Goal: Task Accomplishment & Management: Complete application form

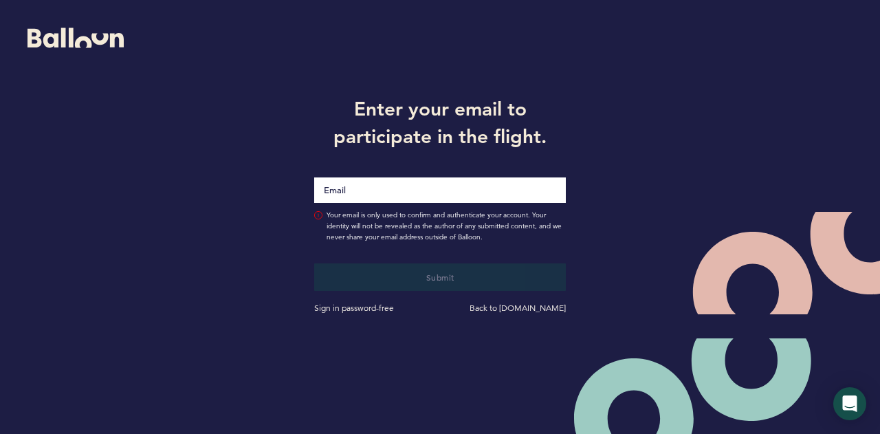
click at [462, 189] on input "Email" at bounding box center [440, 189] width 252 height 25
type input "[EMAIL_ADDRESS][PERSON_NAME][DOMAIN_NAME]"
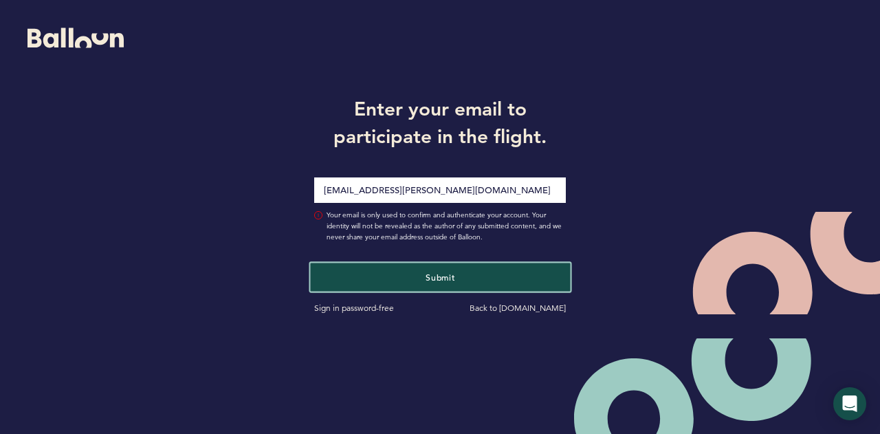
click at [467, 270] on button "Submit" at bounding box center [440, 277] width 260 height 28
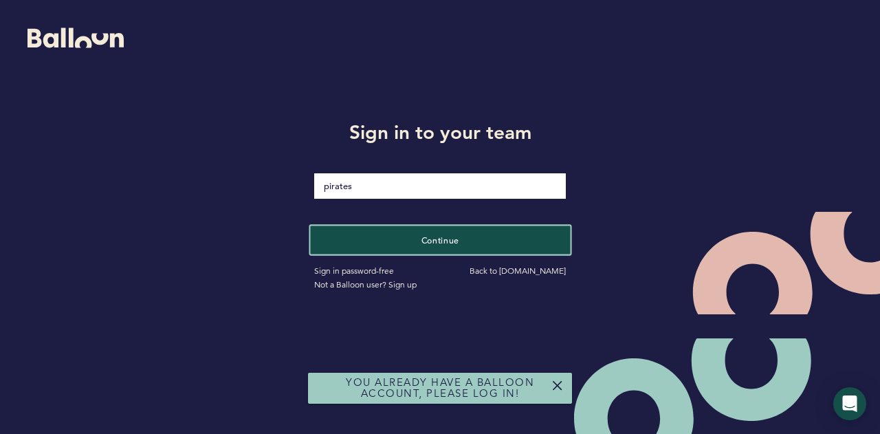
click at [477, 232] on button "Continue" at bounding box center [440, 240] width 260 height 28
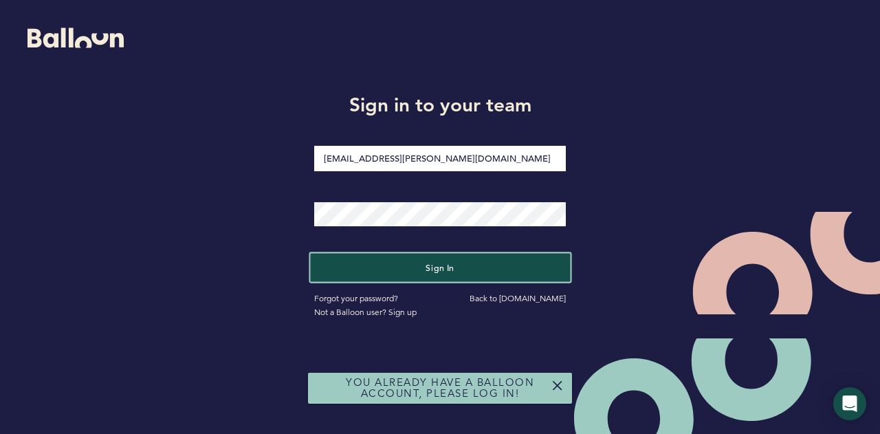
click at [461, 266] on button "Sign in" at bounding box center [440, 268] width 260 height 28
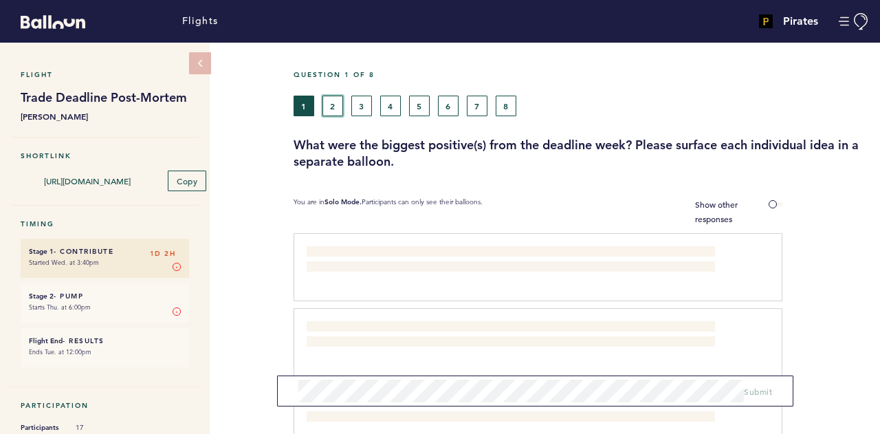
click at [327, 110] on button "2" at bounding box center [332, 106] width 21 height 21
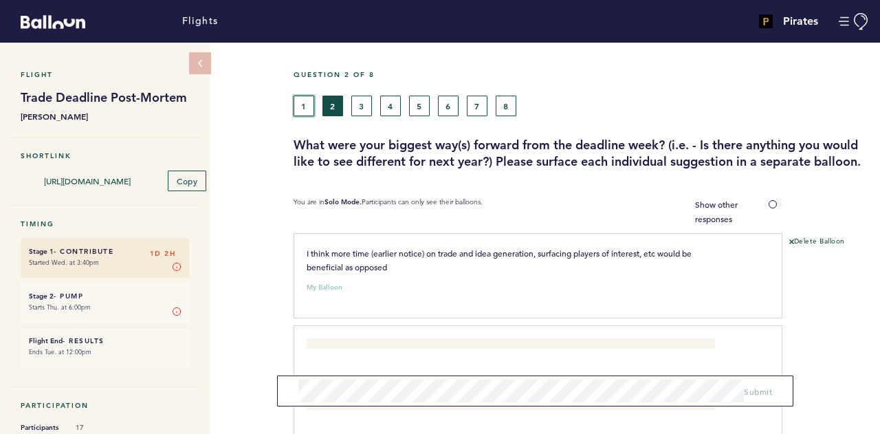
click at [294, 112] on button "1" at bounding box center [304, 106] width 21 height 21
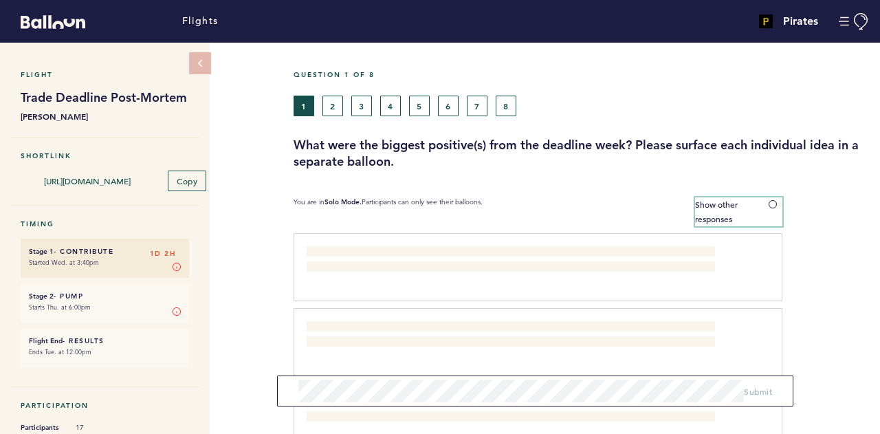
click at [763, 206] on label "Show other responses" at bounding box center [738, 211] width 87 height 29
click at [0, 0] on input "Show other responses" at bounding box center [0, 0] width 0 height 0
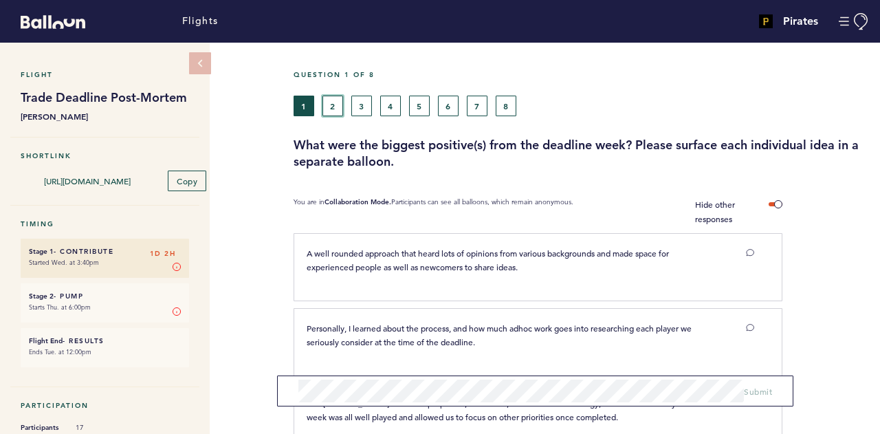
click at [326, 113] on button "2" at bounding box center [332, 106] width 21 height 21
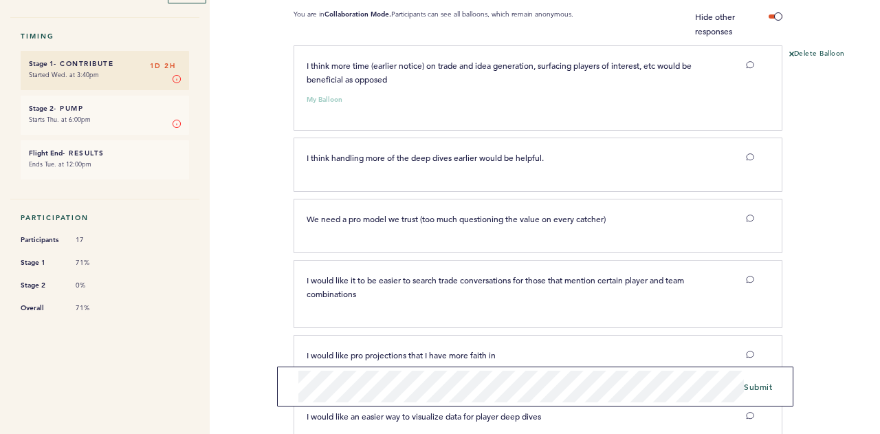
scroll to position [206, 0]
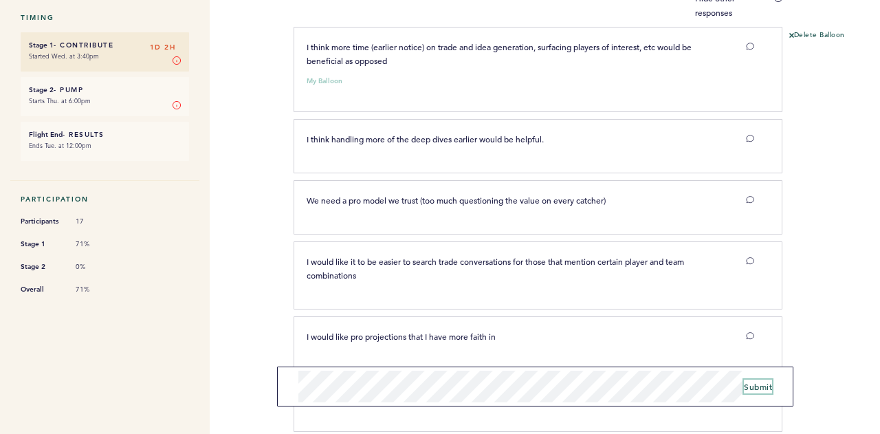
click at [760, 386] on span "Submit" at bounding box center [758, 386] width 28 height 11
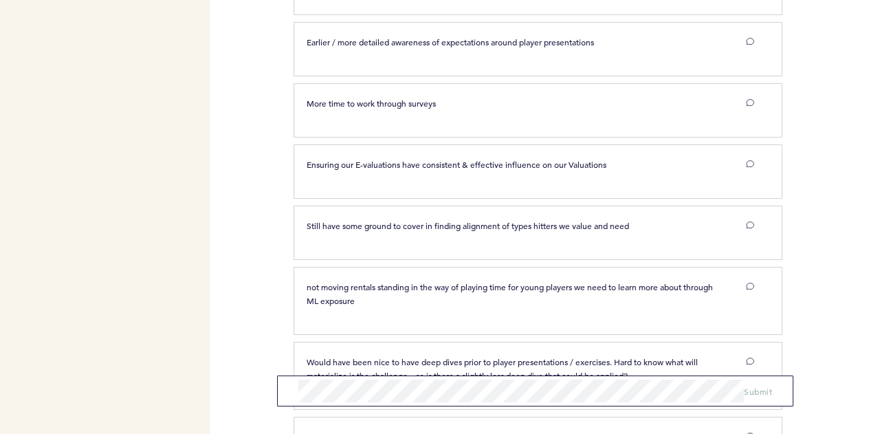
scroll to position [1513, 0]
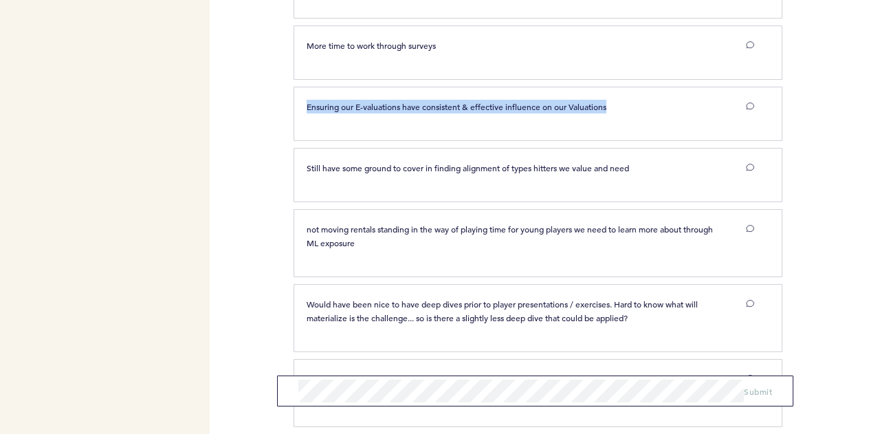
drag, startPoint x: 608, startPoint y: 96, endPoint x: 305, endPoint y: 100, distance: 303.2
click at [305, 100] on div "Ensuring our E-valuations have consistent & effective influence on our Valuatio…" at bounding box center [510, 107] width 429 height 14
copy span "Ensuring our E-valuations have consistent & effective influence on our Valuatio…"
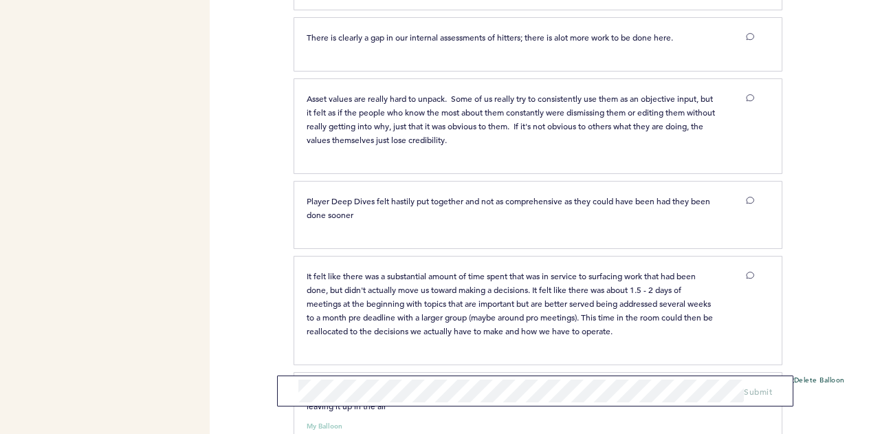
scroll to position [2405, 0]
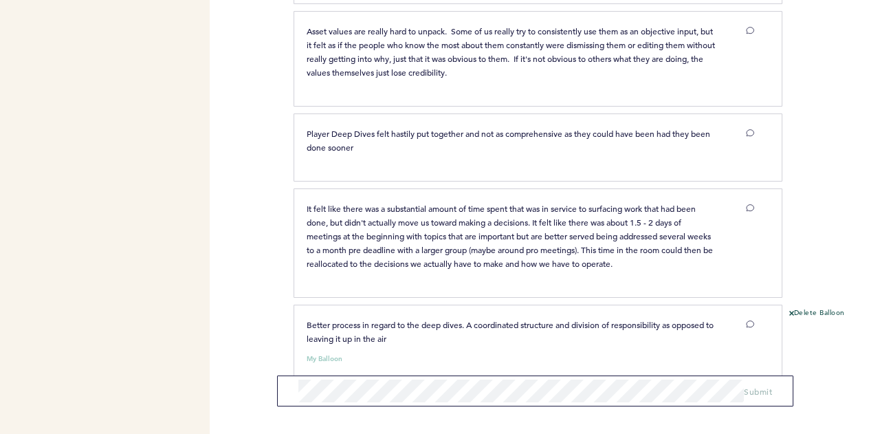
click at [347, 404] on form "Submit" at bounding box center [535, 390] width 516 height 31
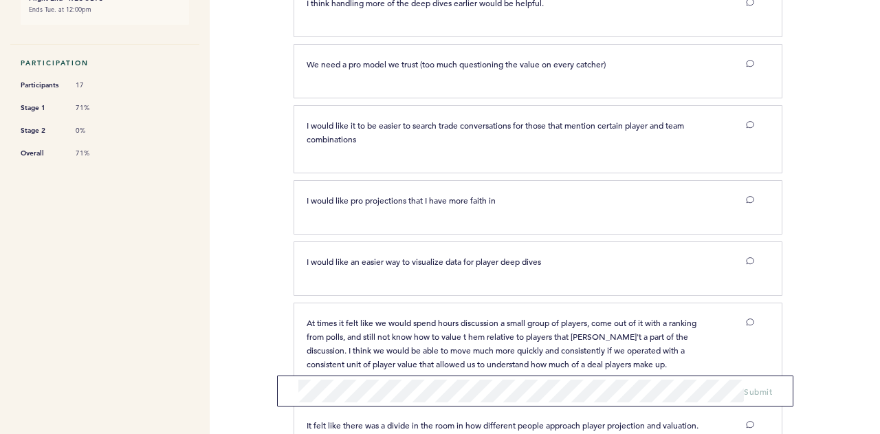
scroll to position [0, 0]
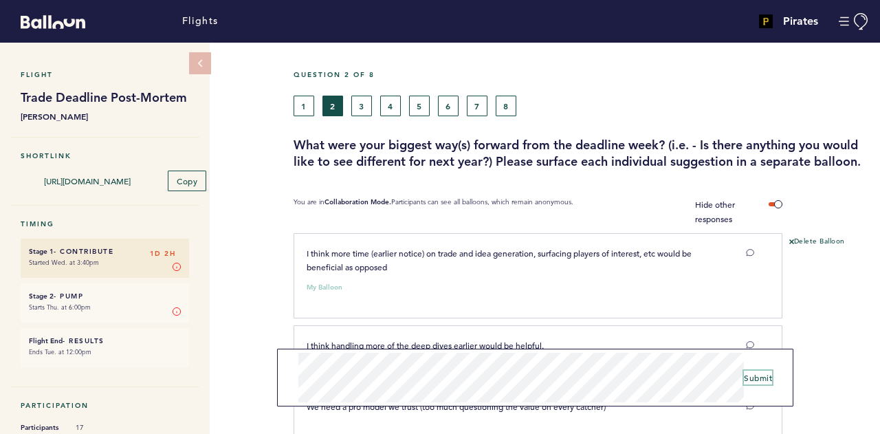
click at [754, 379] on span "Submit" at bounding box center [758, 377] width 28 height 11
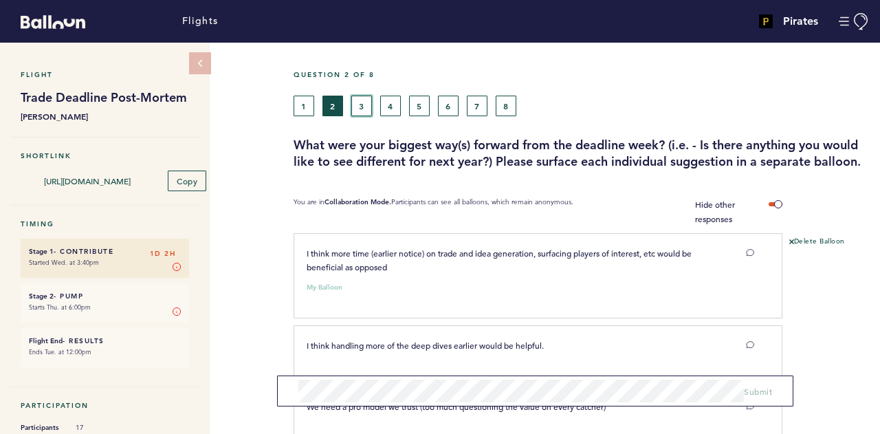
click at [369, 106] on button "3" at bounding box center [361, 106] width 21 height 21
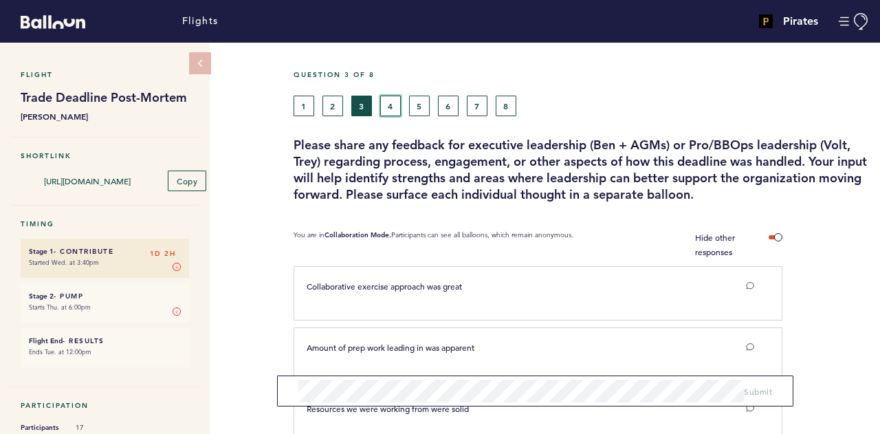
click at [383, 115] on button "4" at bounding box center [390, 106] width 21 height 21
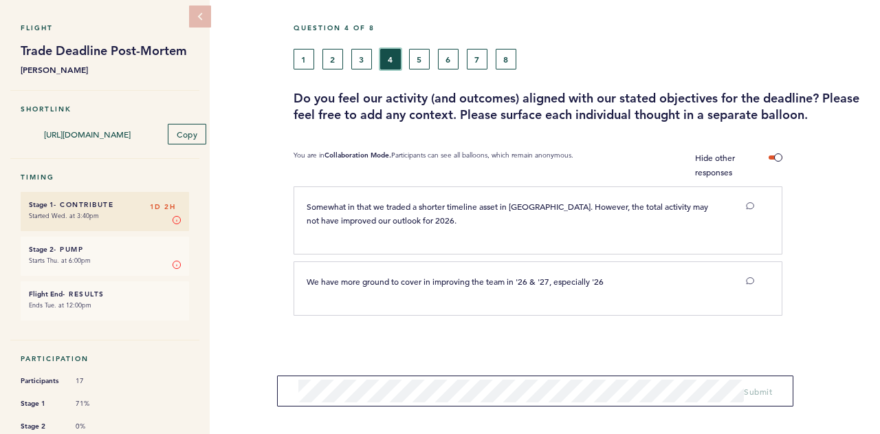
scroll to position [69, 0]
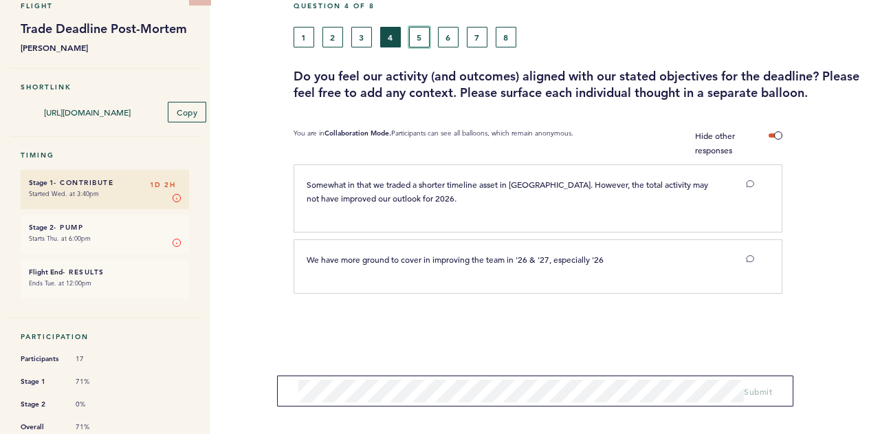
click at [411, 31] on button "5" at bounding box center [419, 37] width 21 height 21
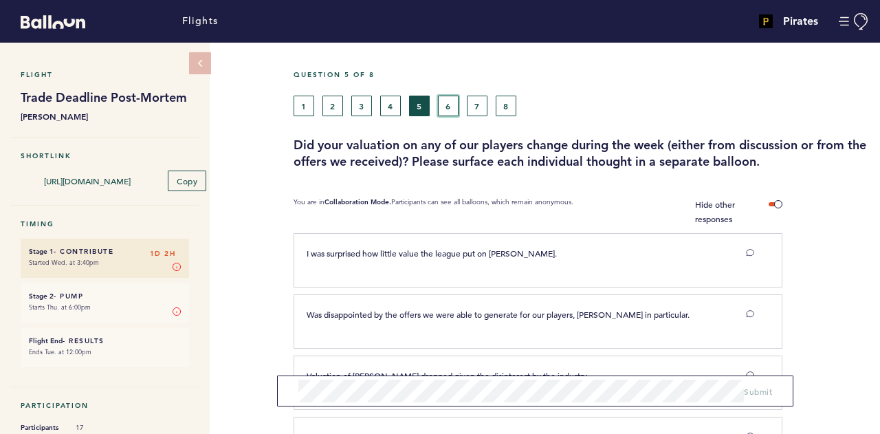
click at [441, 102] on button "6" at bounding box center [448, 106] width 21 height 21
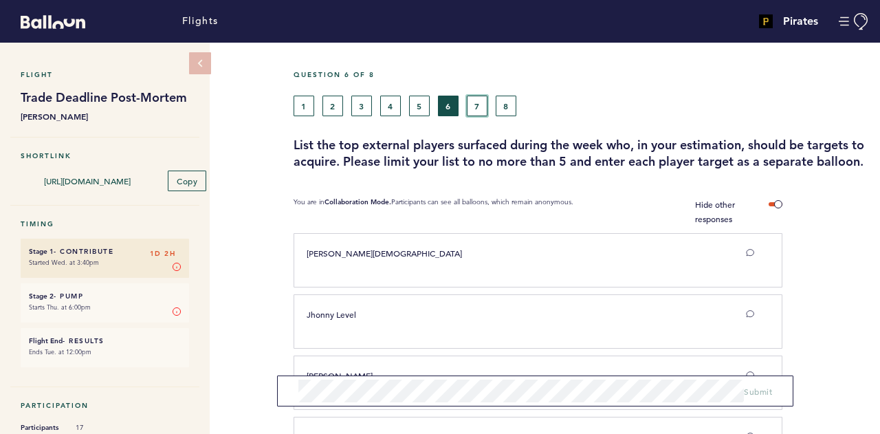
click at [473, 104] on button "7" at bounding box center [477, 106] width 21 height 21
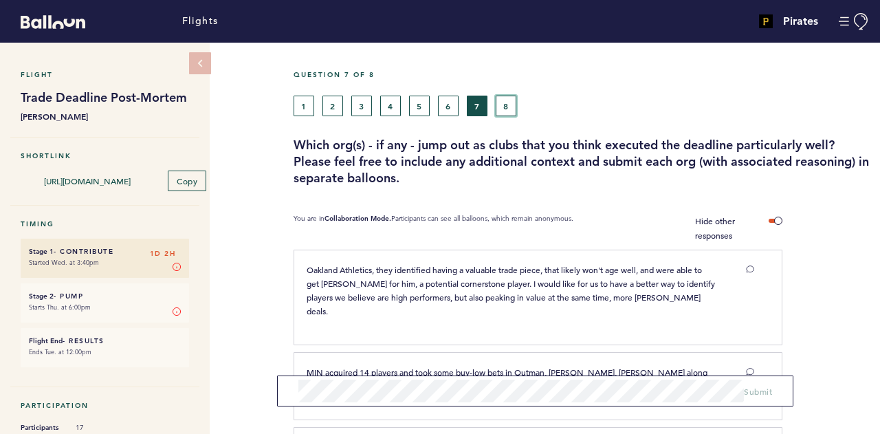
click at [496, 105] on button "8" at bounding box center [506, 106] width 21 height 21
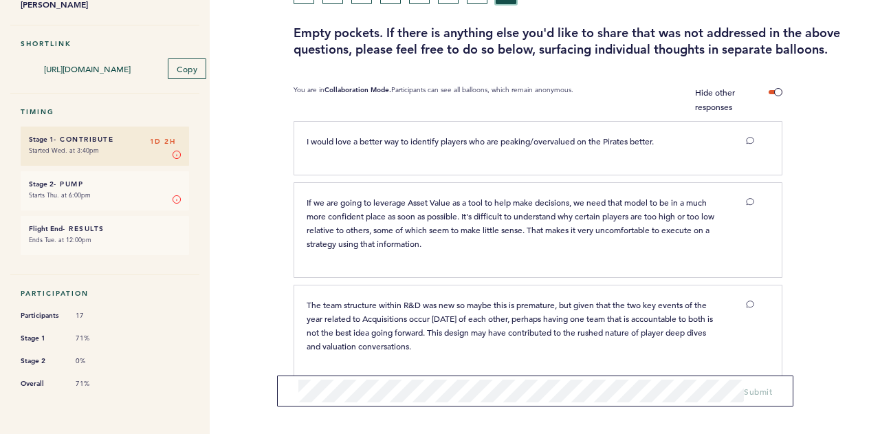
scroll to position [130, 0]
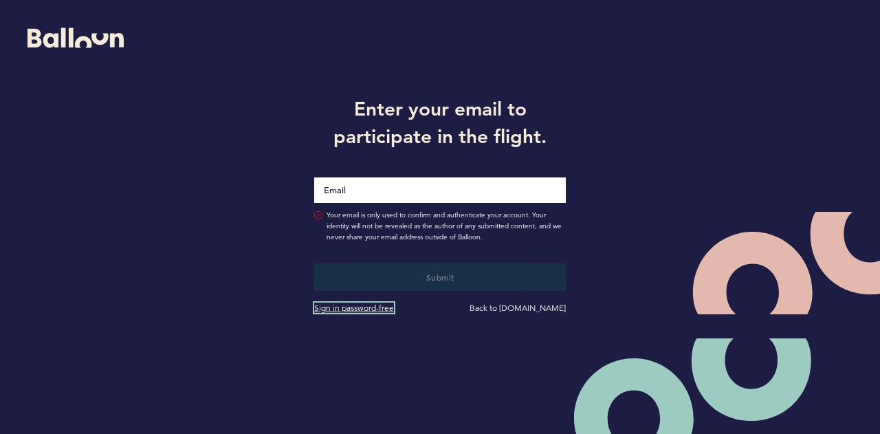
click at [363, 312] on link "Sign in password-free" at bounding box center [354, 308] width 80 height 10
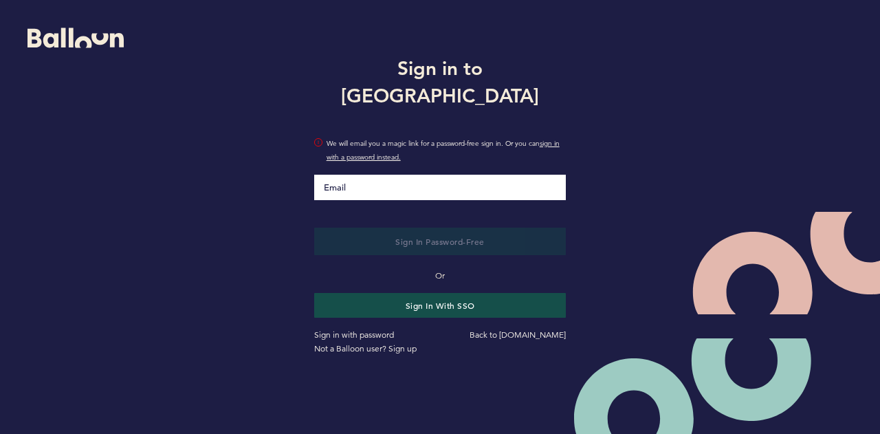
click at [412, 175] on input "Email" at bounding box center [440, 187] width 252 height 25
type input "[EMAIL_ADDRESS][PERSON_NAME][DOMAIN_NAME]"
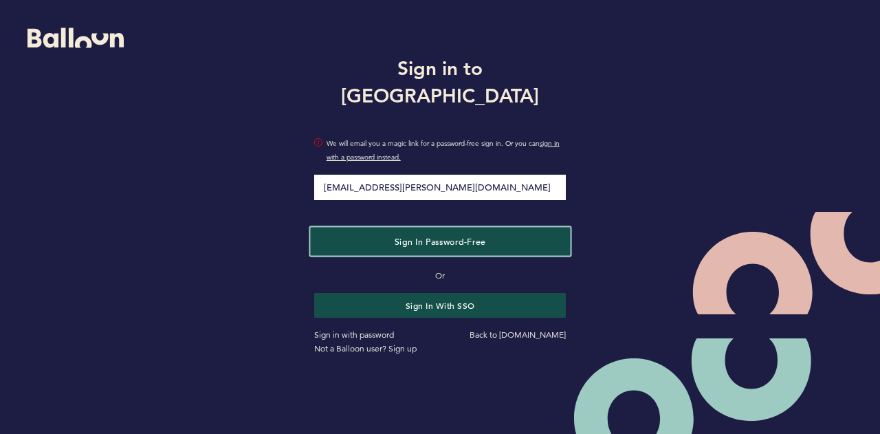
click at [415, 239] on button "Sign in Password-Free" at bounding box center [440, 241] width 260 height 28
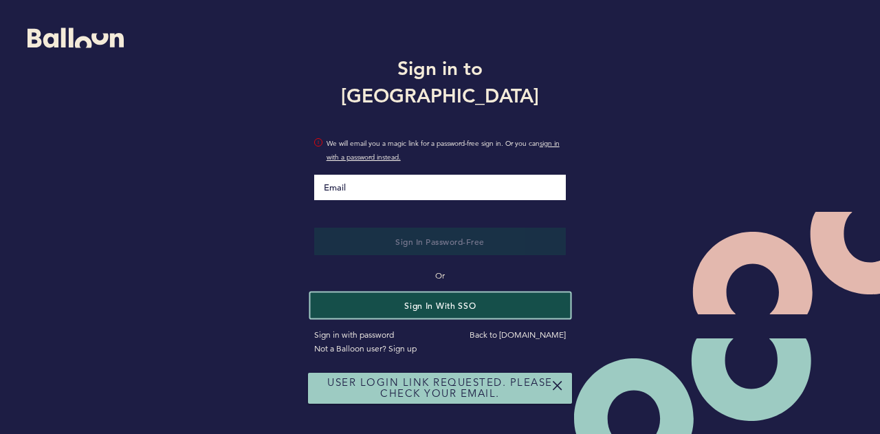
click at [406, 292] on button "Sign in with SSO" at bounding box center [440, 304] width 260 height 25
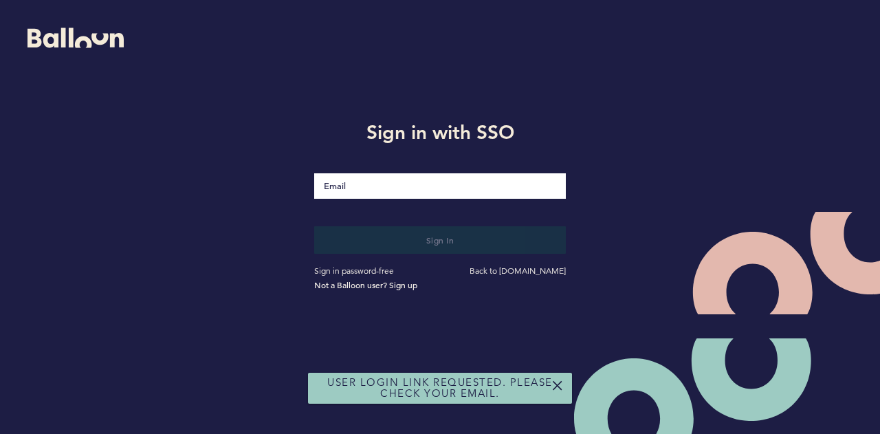
click at [417, 199] on div at bounding box center [440, 177] width 273 height 56
click at [419, 193] on input "Email" at bounding box center [440, 186] width 252 height 26
type input "[EMAIL_ADDRESS][PERSON_NAME][DOMAIN_NAME]"
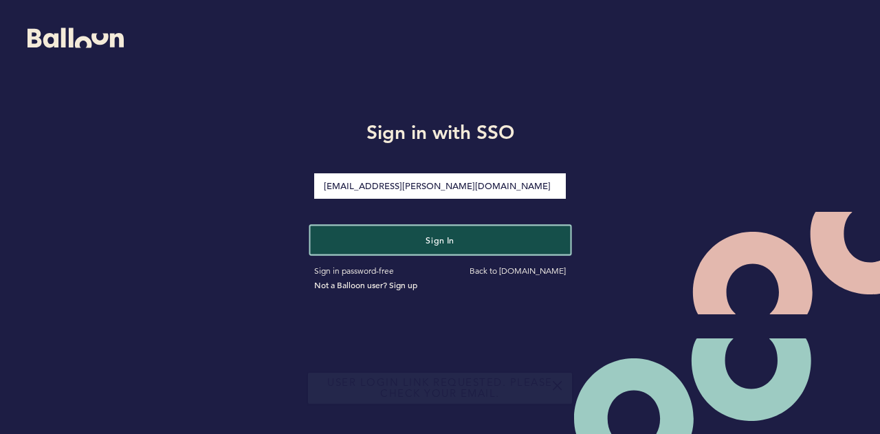
click at [404, 240] on button "Sign in" at bounding box center [440, 240] width 260 height 28
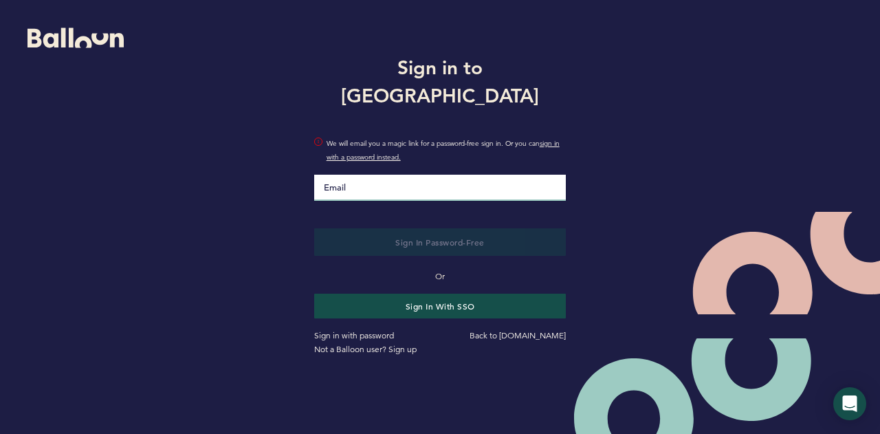
click at [452, 175] on input "Email" at bounding box center [440, 188] width 252 height 26
type input "[EMAIL_ADDRESS][PERSON_NAME][DOMAIN_NAME]"
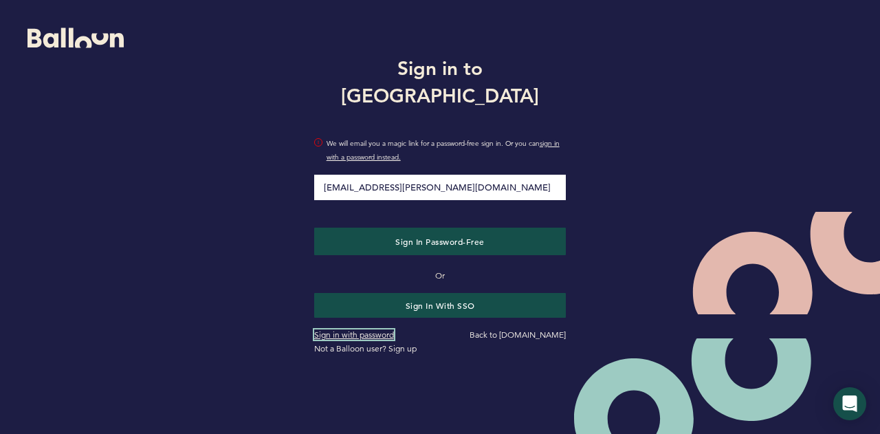
click at [377, 329] on link "Sign in with password" at bounding box center [354, 334] width 80 height 10
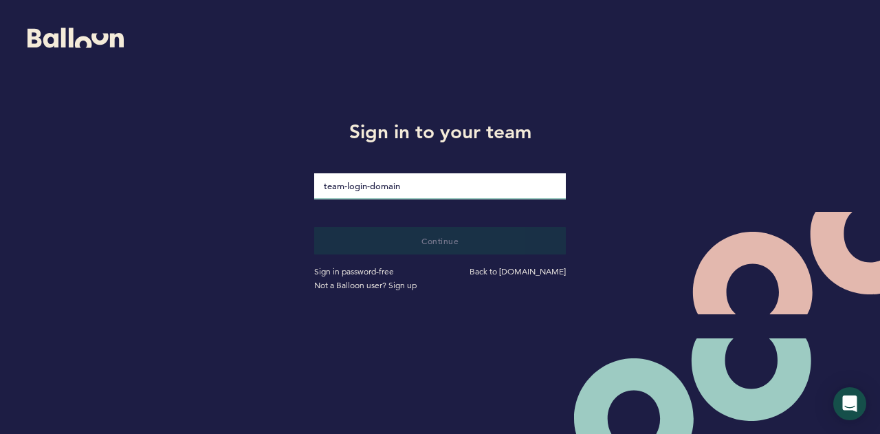
click at [416, 190] on input "loginDomain" at bounding box center [440, 186] width 252 height 26
type input "pirates"
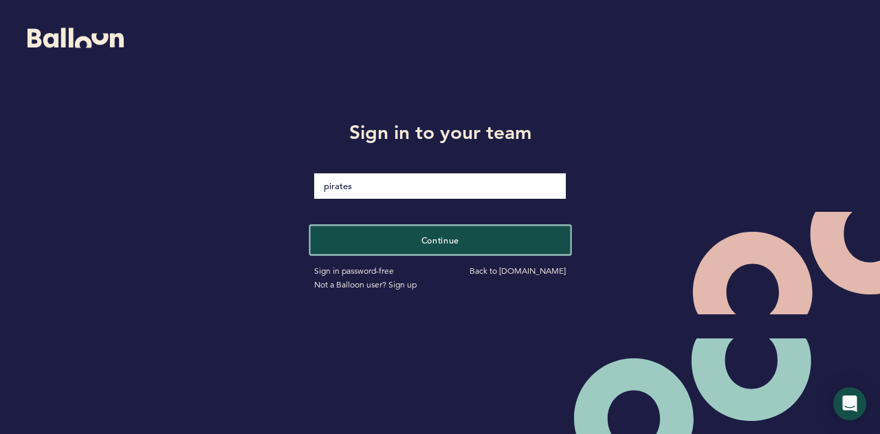
click at [398, 233] on button "Continue" at bounding box center [440, 240] width 260 height 28
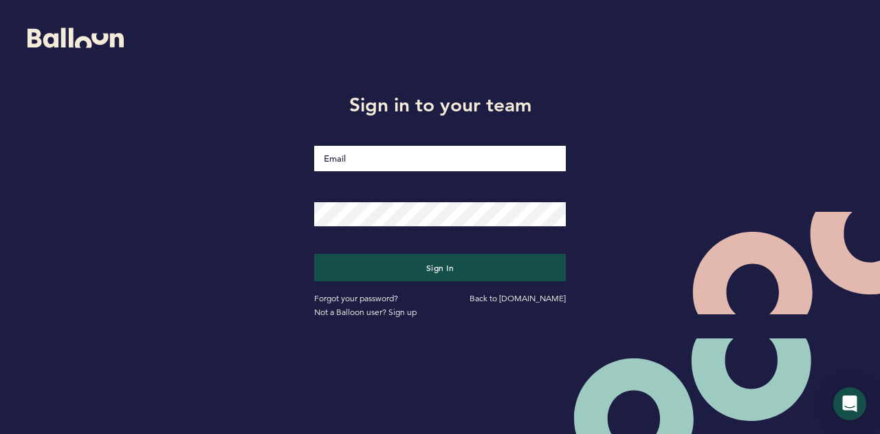
click at [413, 163] on input "Email" at bounding box center [440, 158] width 252 height 25
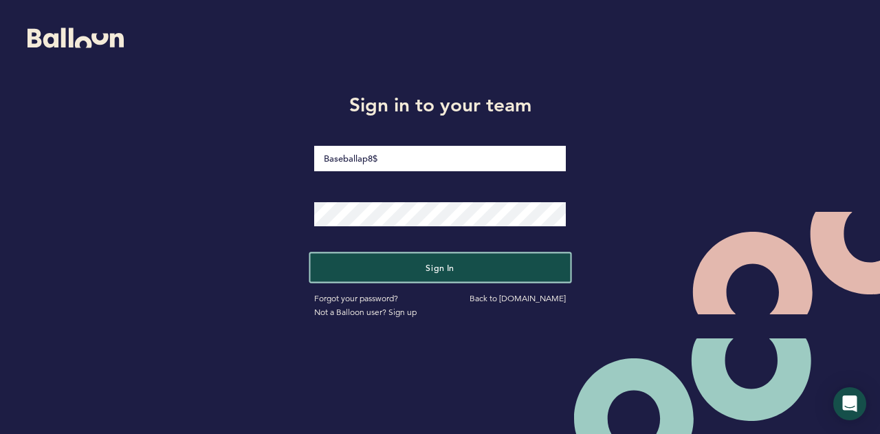
click at [381, 263] on button "Sign in" at bounding box center [440, 268] width 260 height 28
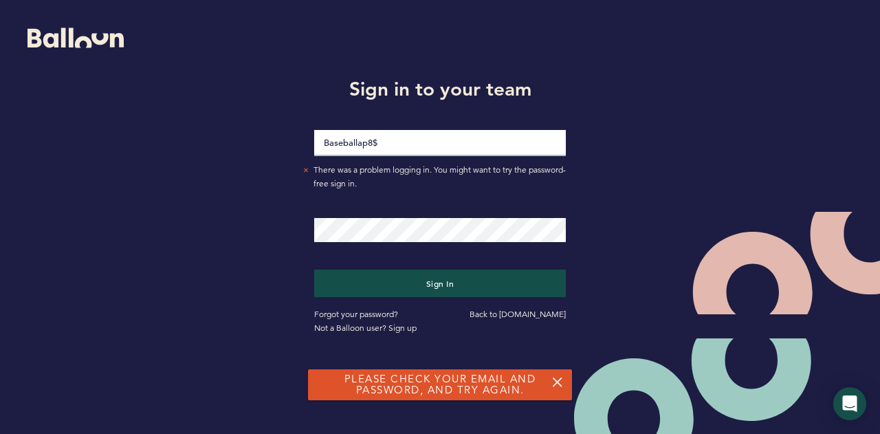
drag, startPoint x: 406, startPoint y: 142, endPoint x: 239, endPoint y: 147, distance: 167.2
click at [239, 147] on div "Sign in to your team Baseballap8$ There was a problem logging in. You might wan…" at bounding box center [440, 203] width 880 height 406
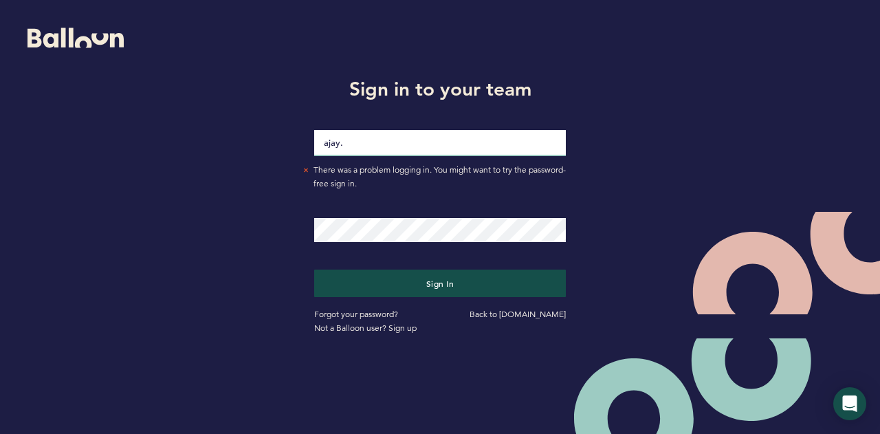
type input "[EMAIL_ADDRESS][PERSON_NAME][DOMAIN_NAME]"
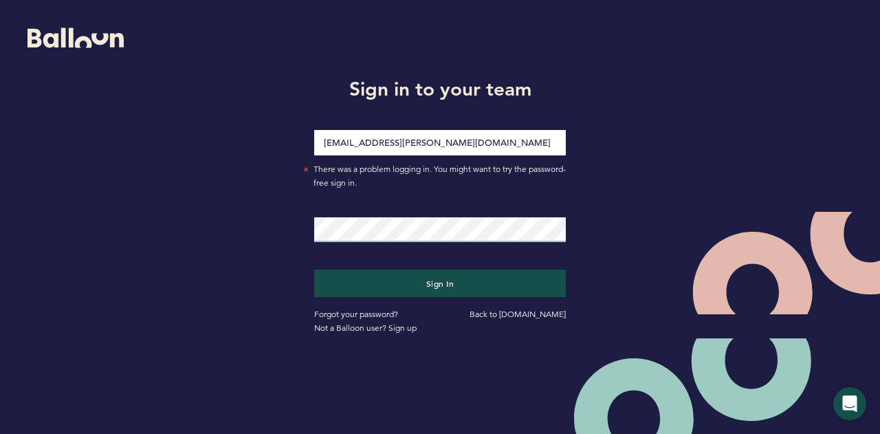
click at [314, 270] on button "Sign in" at bounding box center [440, 284] width 252 height 28
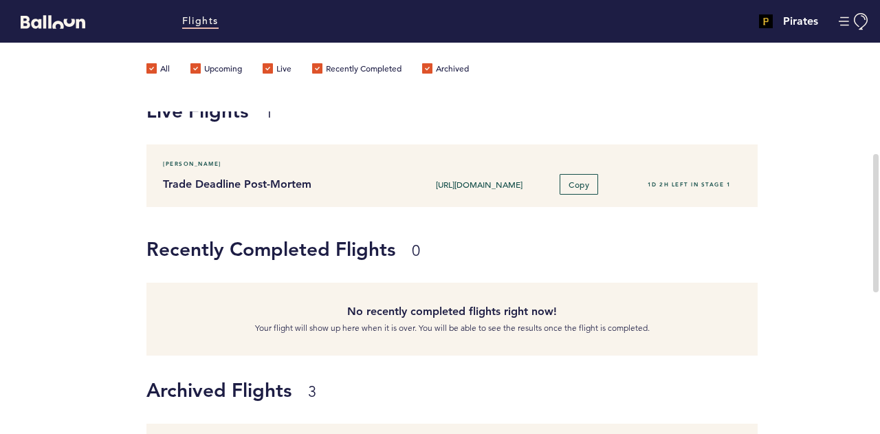
scroll to position [206, 0]
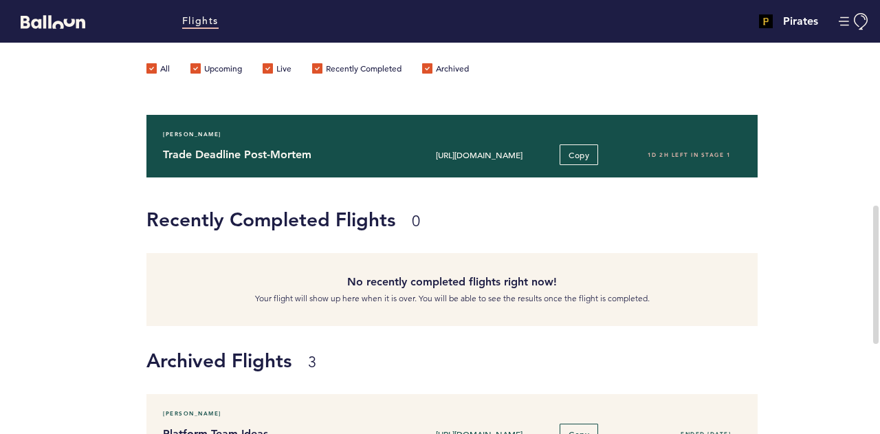
click at [265, 159] on h4 "Trade Deadline Post-Mortem" at bounding box center [277, 154] width 229 height 17
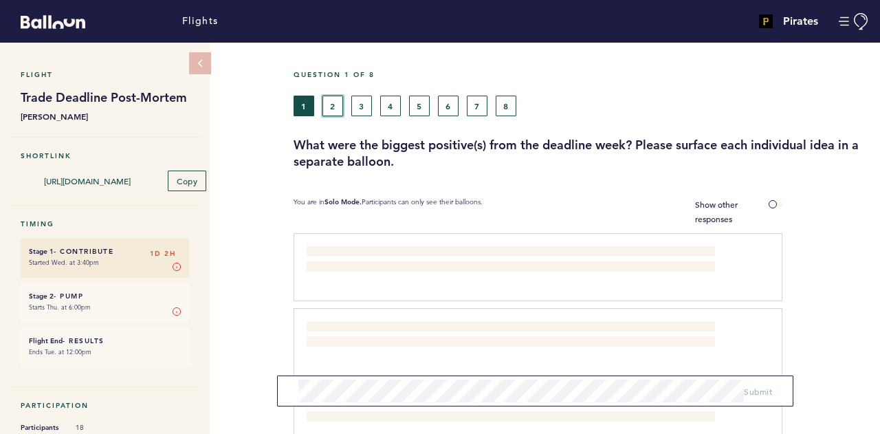
click at [339, 111] on button "2" at bounding box center [332, 106] width 21 height 21
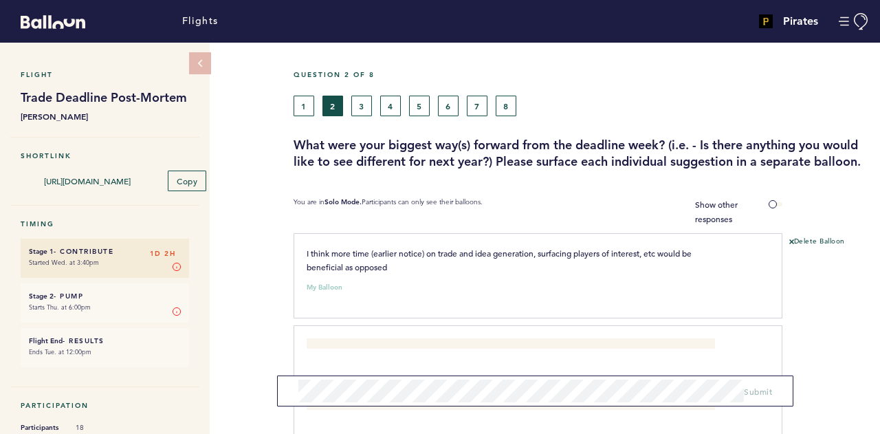
click at [466, 402] on form "Submit" at bounding box center [535, 390] width 516 height 31
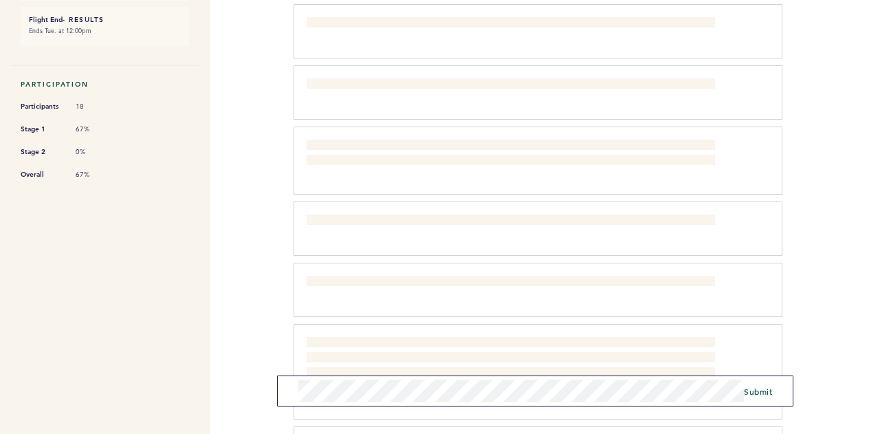
scroll to position [138, 0]
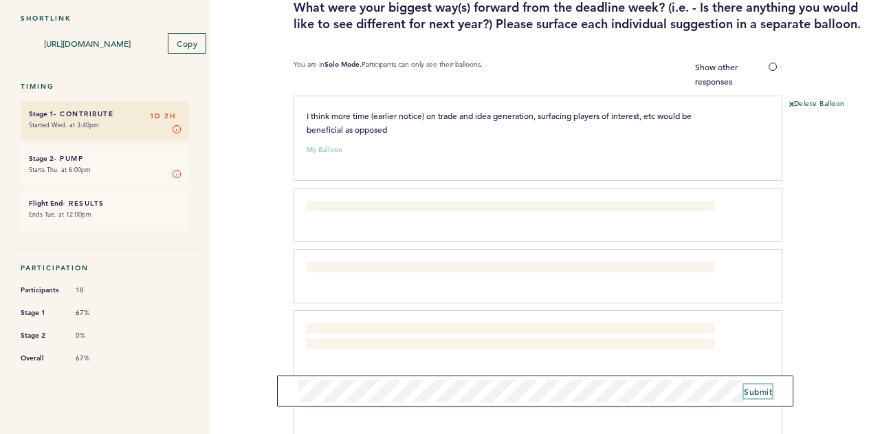
click at [760, 388] on span "Submit" at bounding box center [758, 391] width 28 height 11
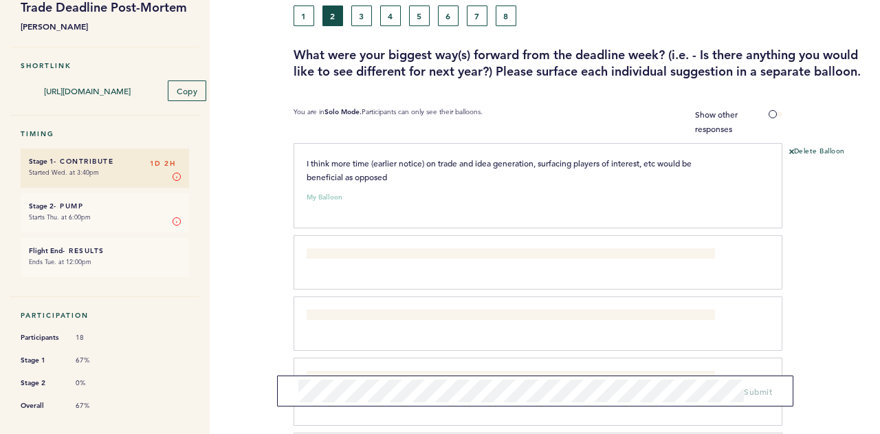
scroll to position [69, 0]
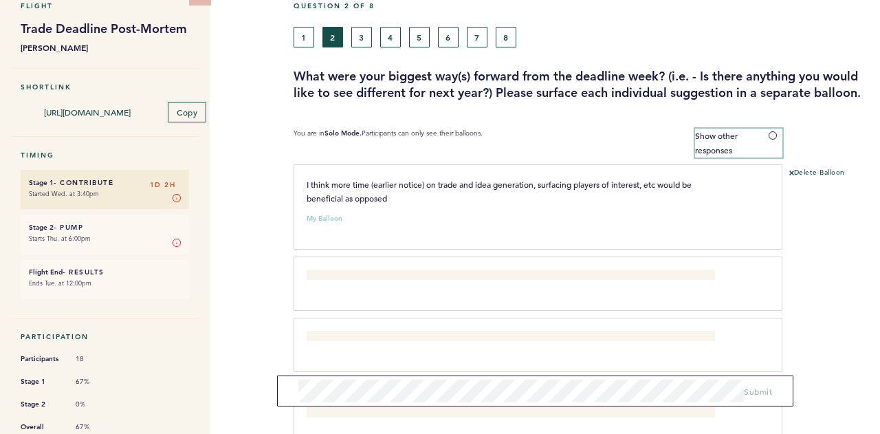
click at [762, 130] on label "Show other responses" at bounding box center [738, 143] width 87 height 29
click at [0, 0] on input "Show other responses" at bounding box center [0, 0] width 0 height 0
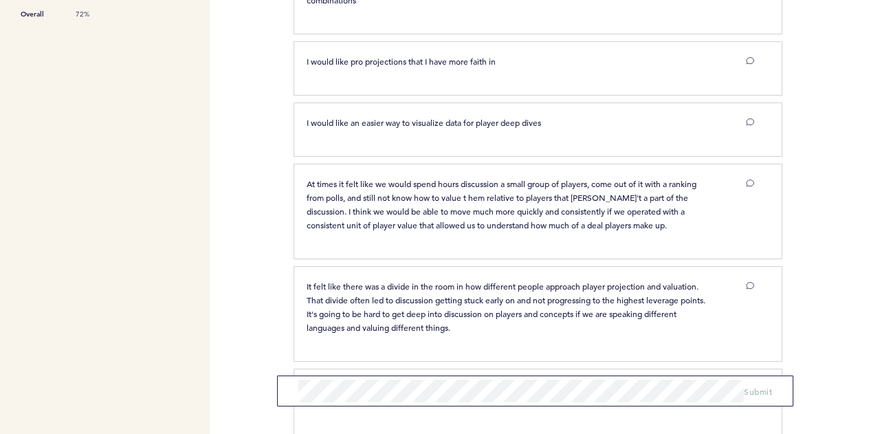
scroll to position [0, 0]
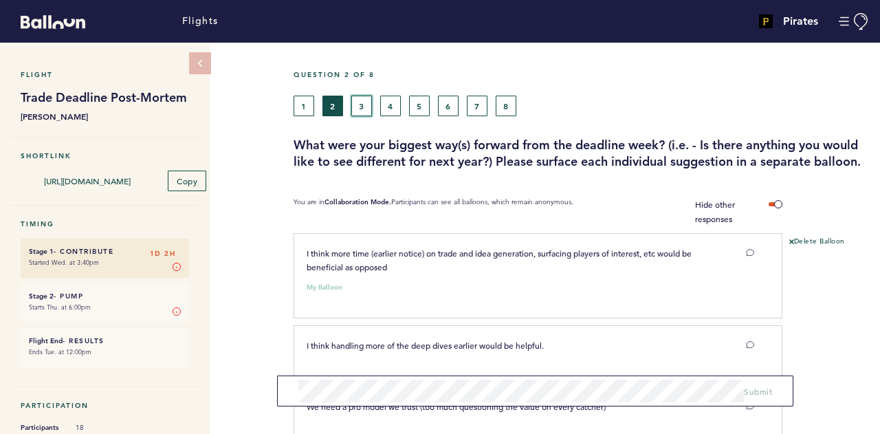
click at [364, 100] on button "3" at bounding box center [361, 106] width 21 height 21
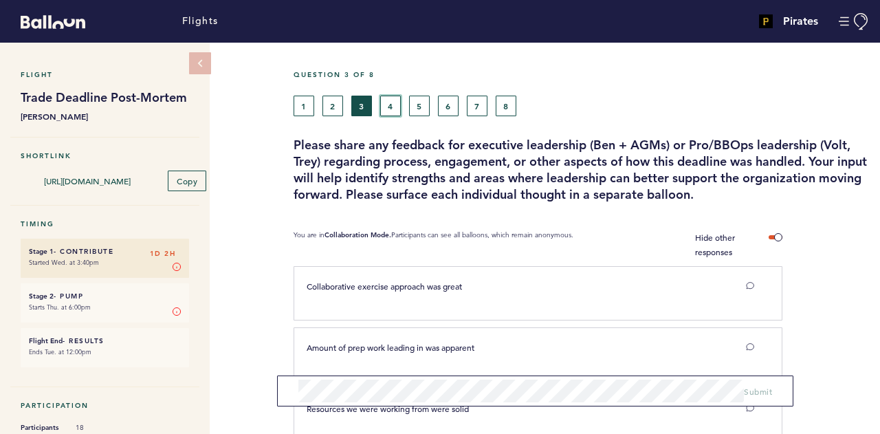
click at [385, 102] on button "4" at bounding box center [390, 106] width 21 height 21
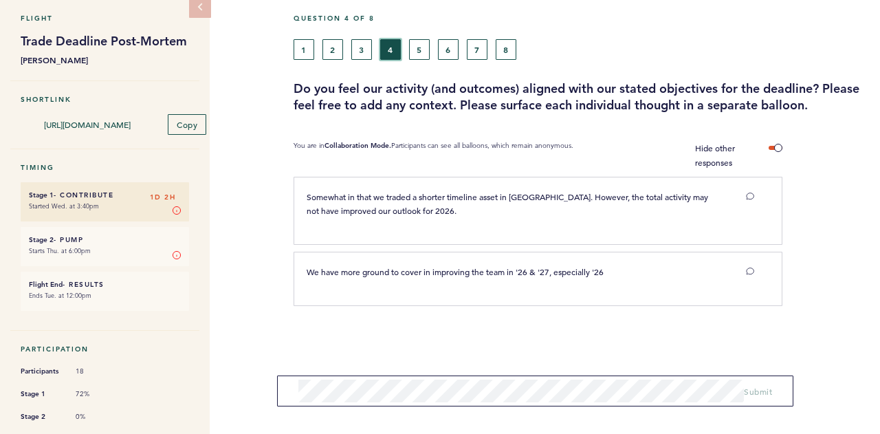
scroll to position [35, 0]
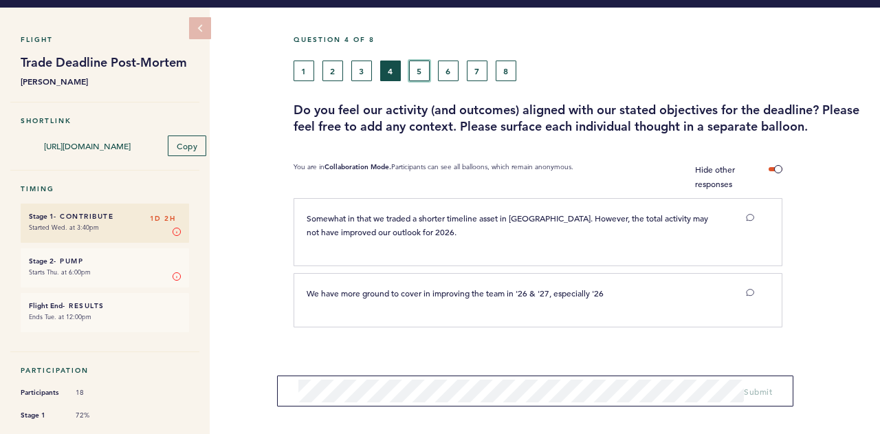
click at [421, 73] on button "5" at bounding box center [419, 71] width 21 height 21
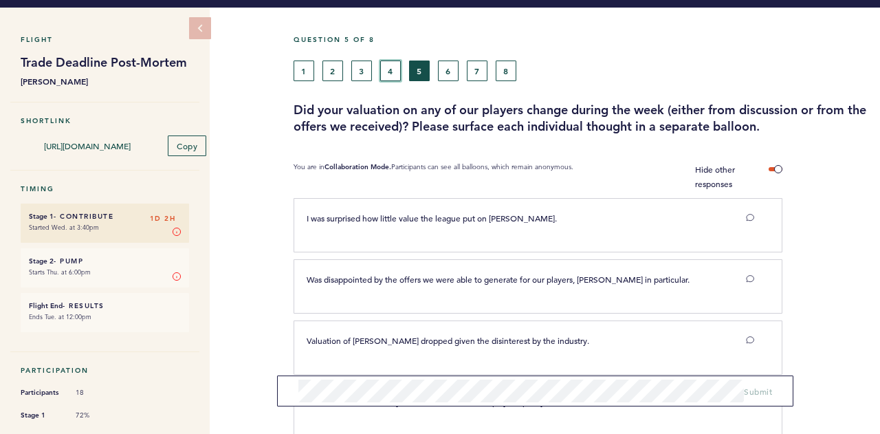
click at [394, 72] on button "4" at bounding box center [390, 71] width 21 height 21
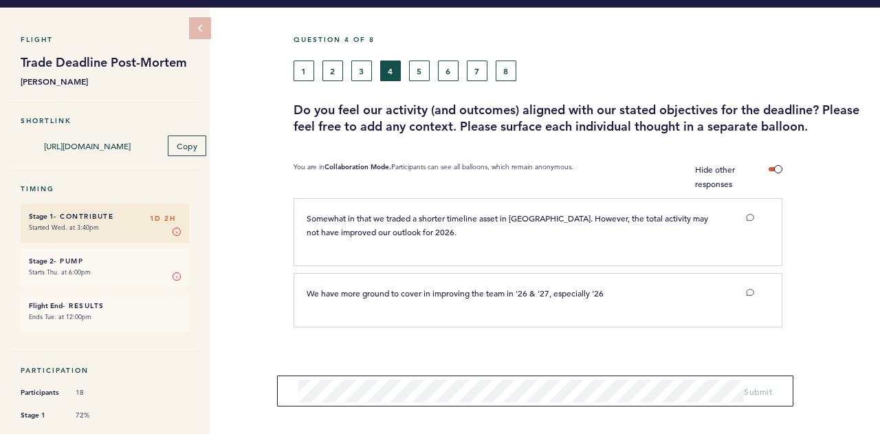
click at [369, 379] on form "Submit" at bounding box center [535, 390] width 516 height 31
click at [422, 76] on button "5" at bounding box center [419, 71] width 21 height 21
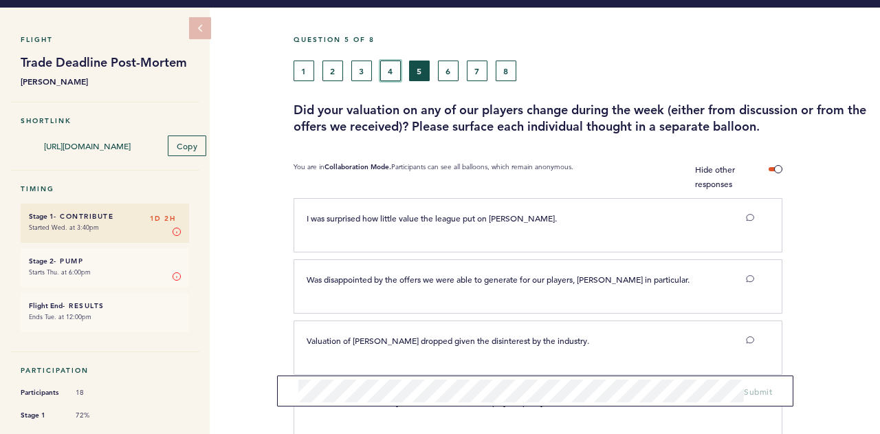
click at [388, 75] on button "4" at bounding box center [390, 71] width 21 height 21
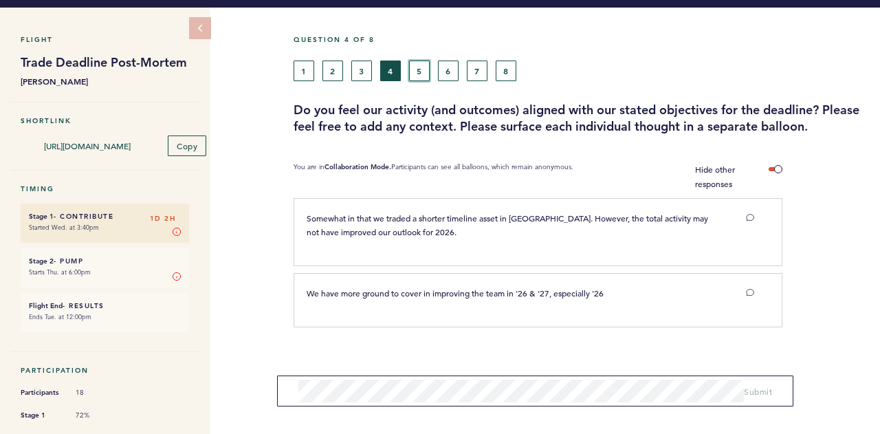
click at [422, 74] on button "5" at bounding box center [419, 71] width 21 height 21
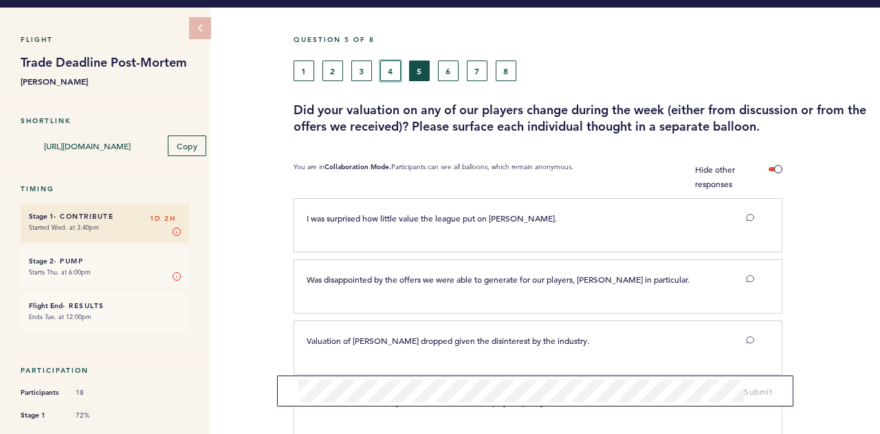
click at [392, 68] on button "4" at bounding box center [390, 71] width 21 height 21
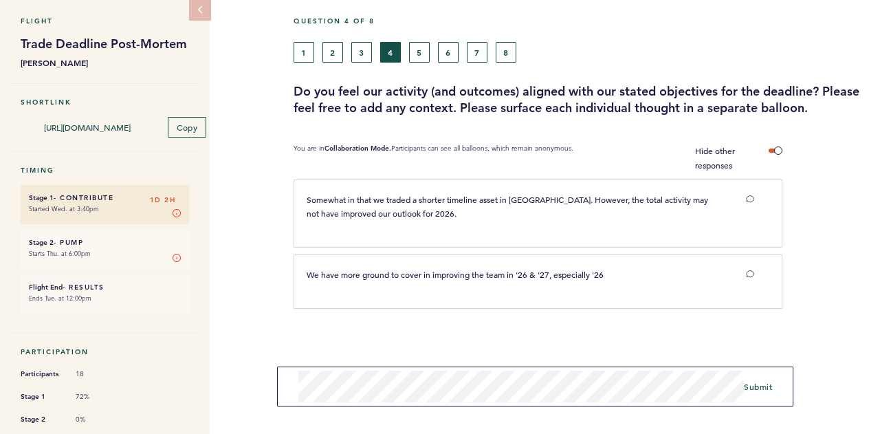
scroll to position [35, 0]
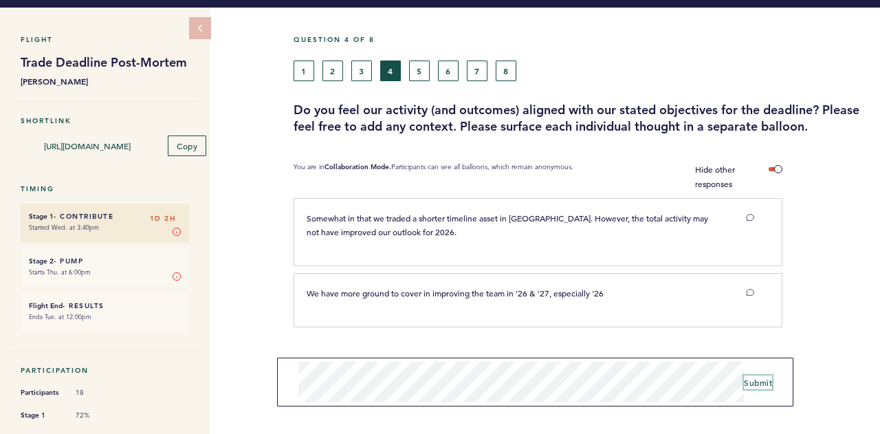
click at [749, 384] on span "Submit" at bounding box center [758, 382] width 28 height 11
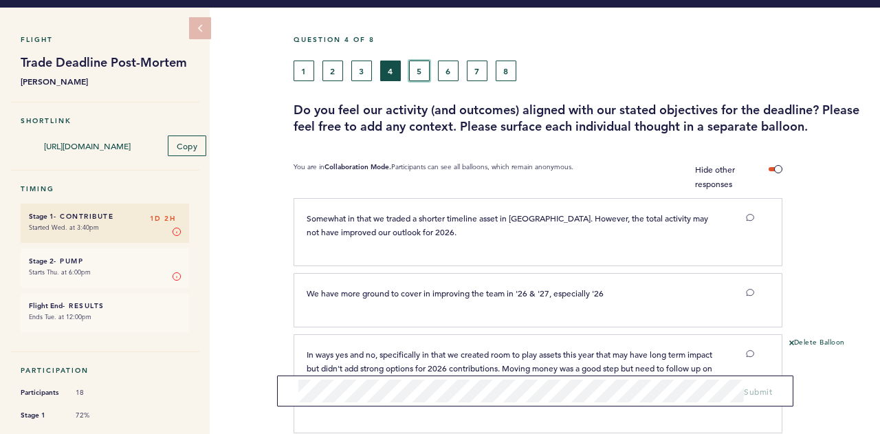
click at [414, 67] on button "5" at bounding box center [419, 71] width 21 height 21
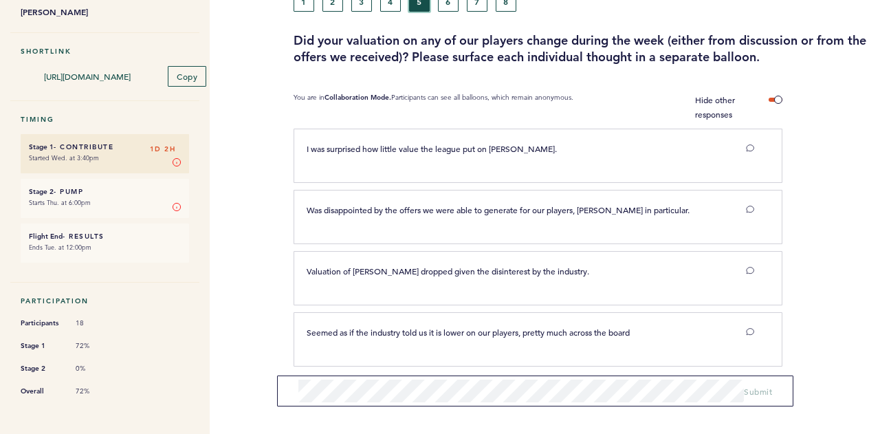
scroll to position [109, 0]
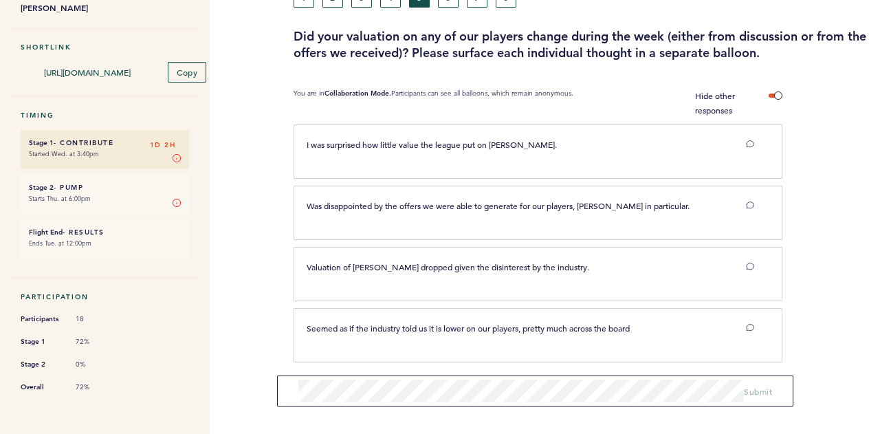
click at [445, 362] on section "Seemed as if the industry told us it is lower on our players, pretty much acros…" at bounding box center [587, 338] width 587 height 61
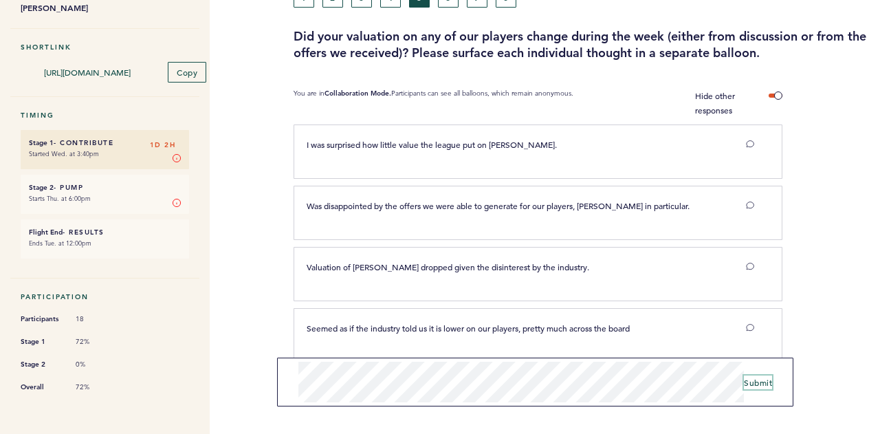
click at [758, 380] on span "Submit" at bounding box center [758, 382] width 28 height 11
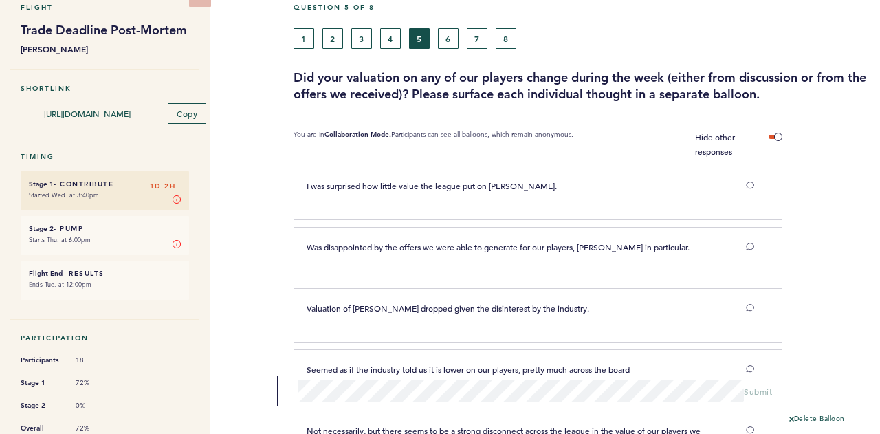
scroll to position [8, 0]
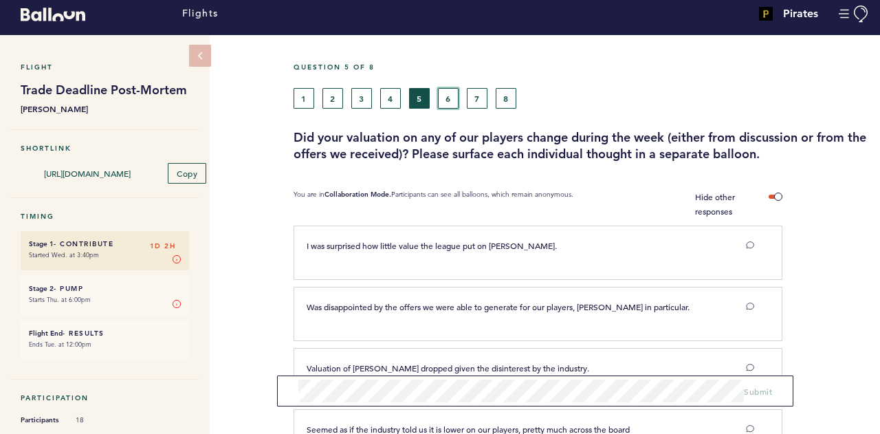
click at [457, 102] on button "6" at bounding box center [448, 98] width 21 height 21
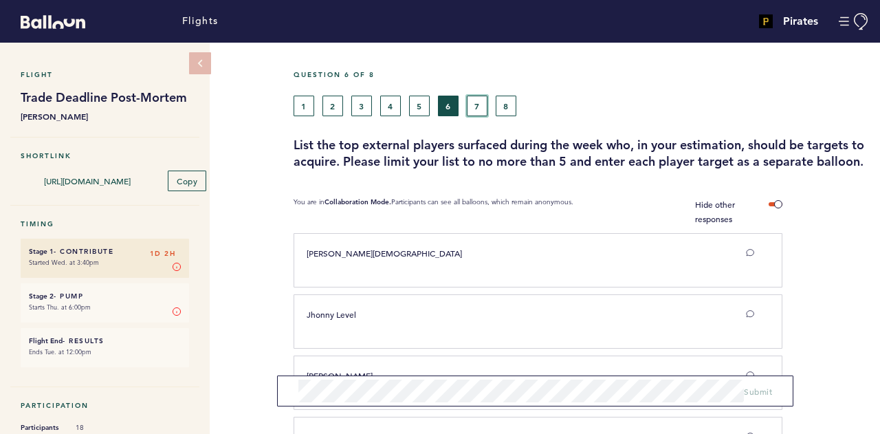
click at [473, 100] on button "7" at bounding box center [477, 106] width 21 height 21
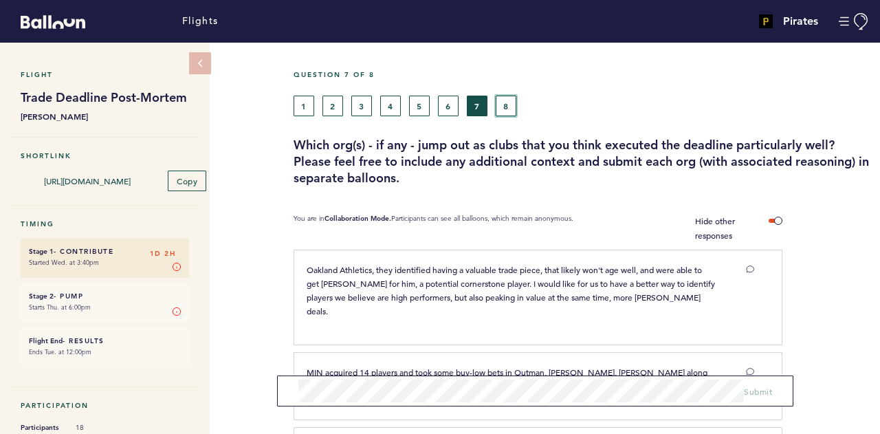
click at [504, 99] on button "8" at bounding box center [506, 106] width 21 height 21
